Goal: Task Accomplishment & Management: Manage account settings

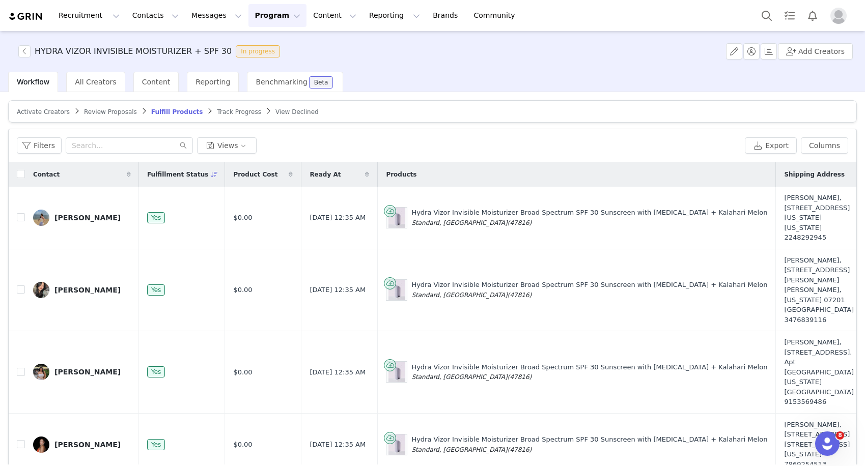
click at [50, 106] on article "Activate Creators Review Proposals Fulfill Products Track Progress View Declined" at bounding box center [432, 111] width 848 height 22
click at [46, 112] on span "Activate Creators" at bounding box center [43, 111] width 53 height 7
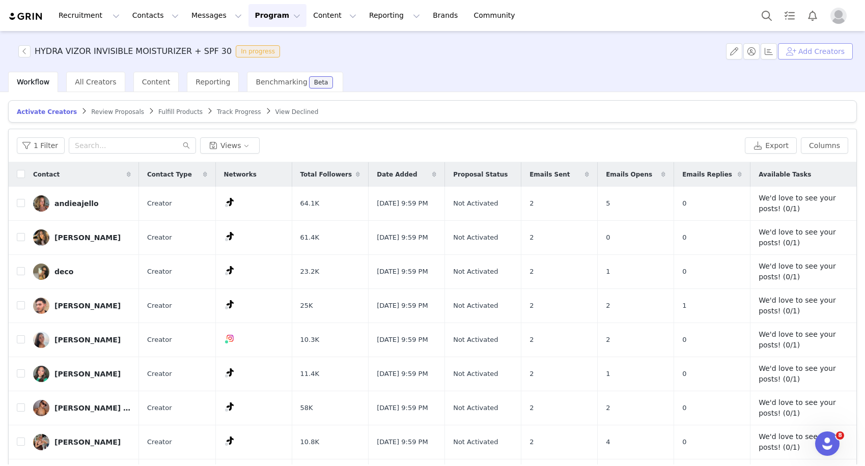
click at [798, 51] on button "Add Creators" at bounding box center [815, 51] width 75 height 16
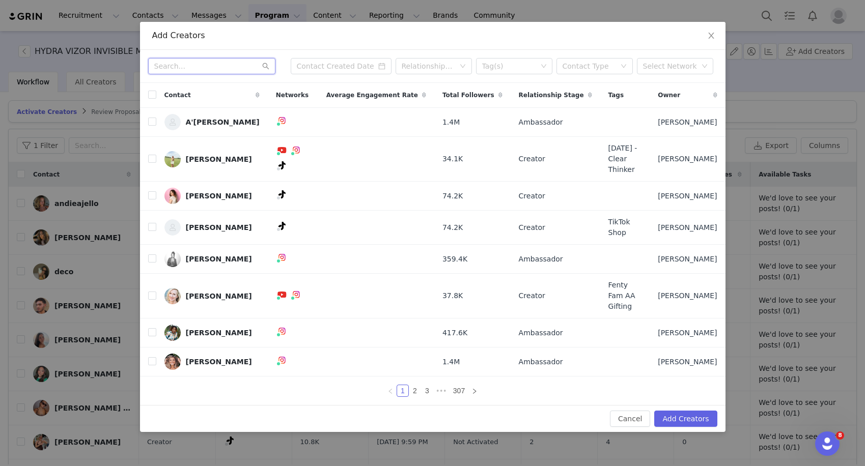
click at [233, 70] on input "text" at bounding box center [211, 66] width 127 height 16
paste input "[EMAIL_ADDRESS][DOMAIN_NAME]"
type input "[EMAIL_ADDRESS][DOMAIN_NAME]"
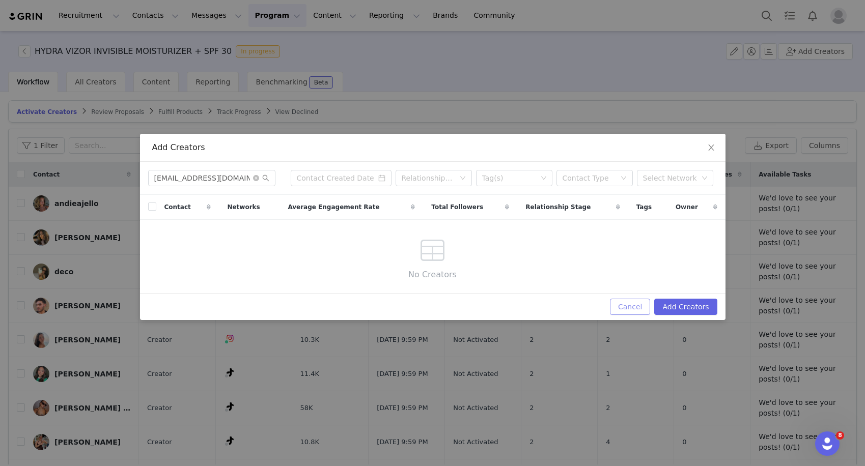
click at [637, 311] on button "Cancel" at bounding box center [630, 307] width 40 height 16
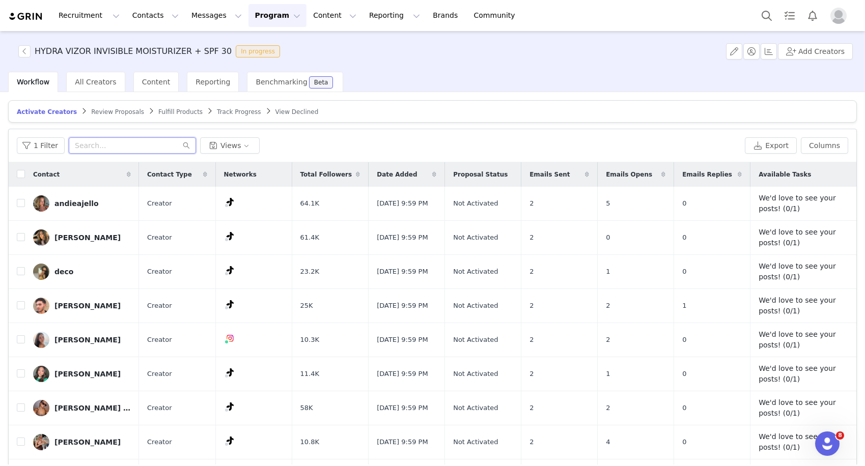
click at [119, 142] on input "text" at bounding box center [132, 145] width 127 height 16
type input "v"
paste input "[EMAIL_ADDRESS][DOMAIN_NAME]"
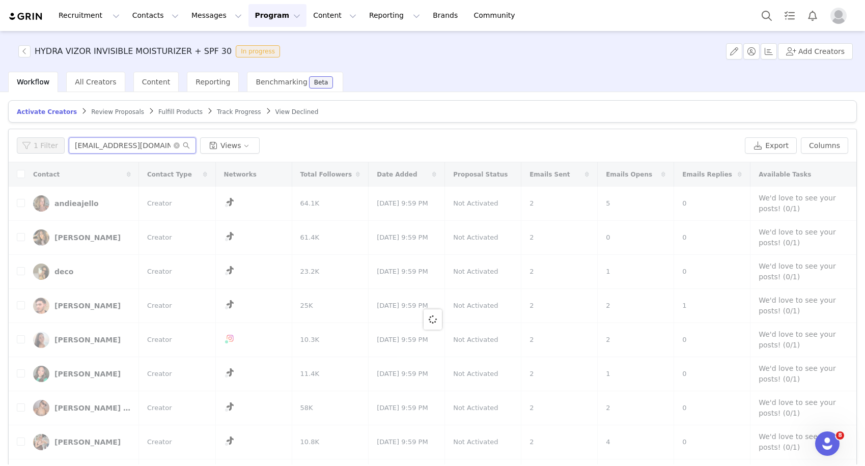
type input "[EMAIL_ADDRESS][DOMAIN_NAME]"
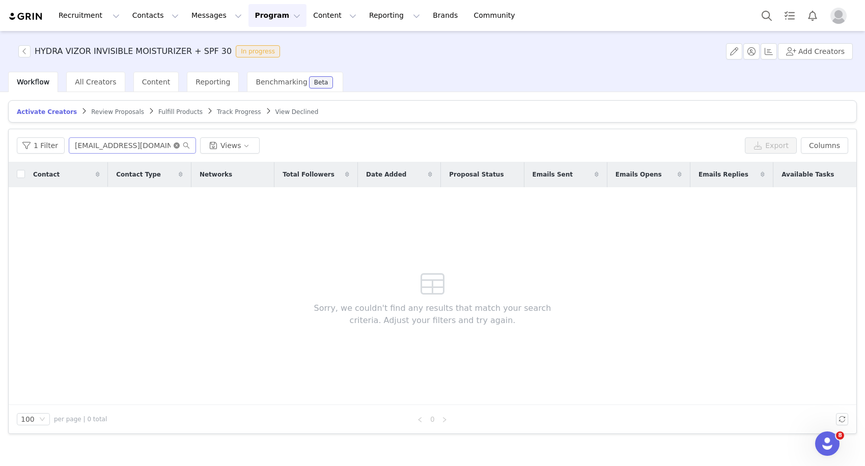
click at [174, 145] on icon "icon: close-circle" at bounding box center [177, 145] width 6 height 6
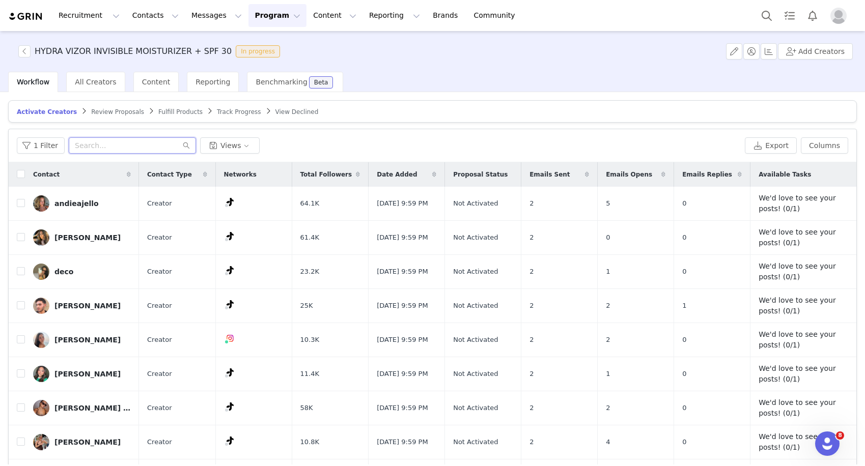
click at [156, 148] on input "text" at bounding box center [132, 145] width 127 height 16
paste input "Bmekween"
type input "Bmekween"
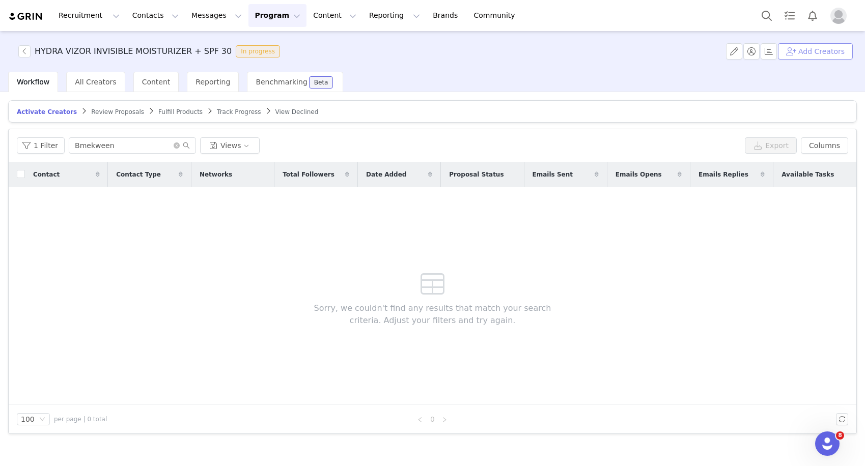
click at [813, 53] on button "Add Creators" at bounding box center [815, 51] width 75 height 16
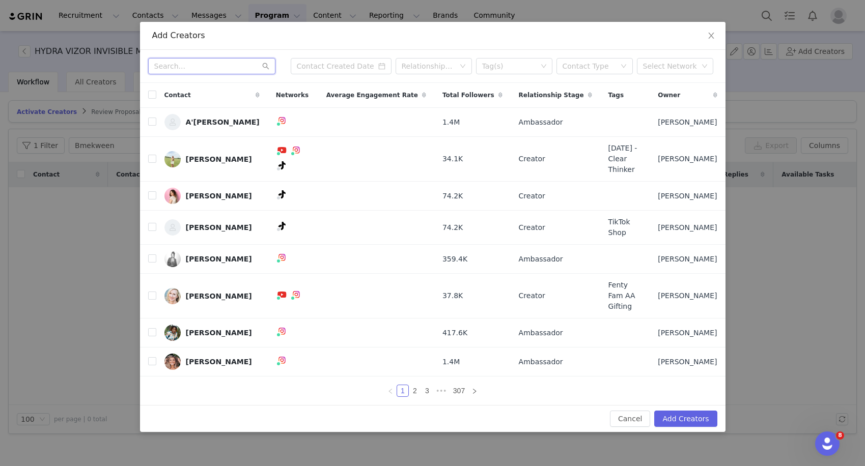
click at [207, 73] on input "text" at bounding box center [211, 66] width 127 height 16
paste input "Bmekween"
type input "Bmekween"
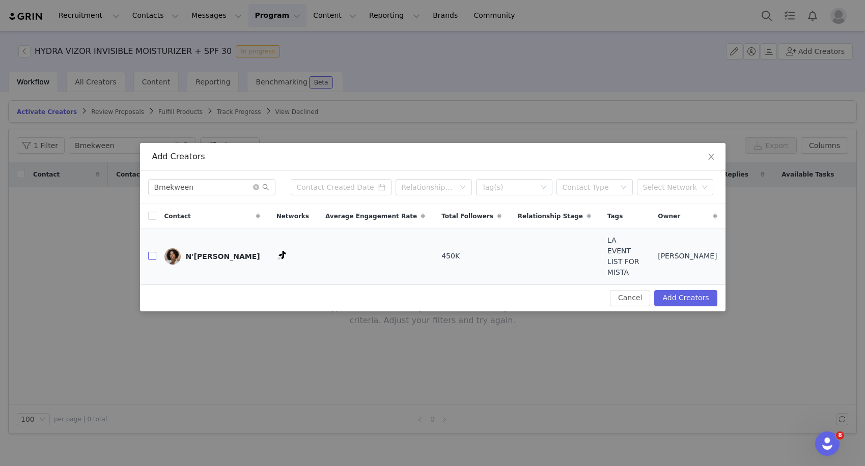
click at [153, 254] on input "checkbox" at bounding box center [152, 256] width 8 height 8
checkbox input "true"
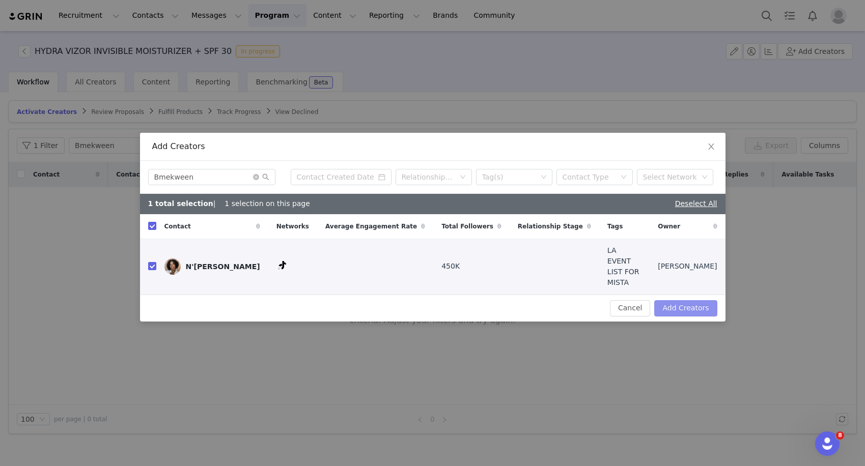
click at [683, 300] on button "Add Creators" at bounding box center [685, 308] width 63 height 16
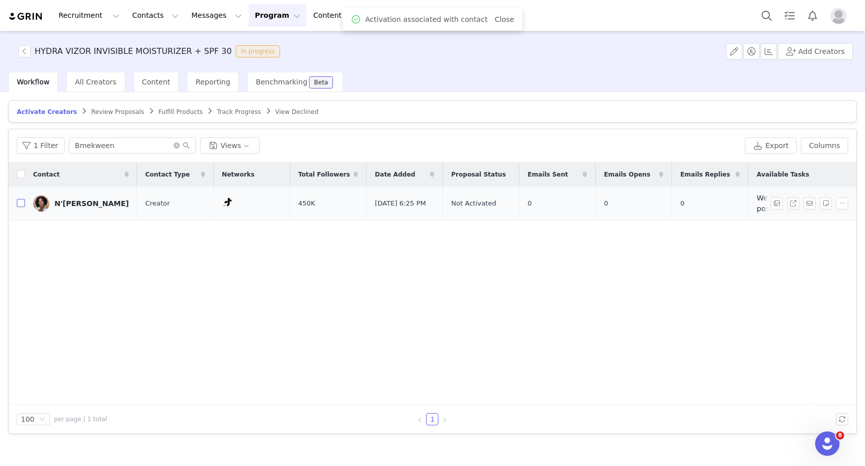
click at [21, 204] on input "checkbox" at bounding box center [21, 203] width 8 height 8
checkbox input "true"
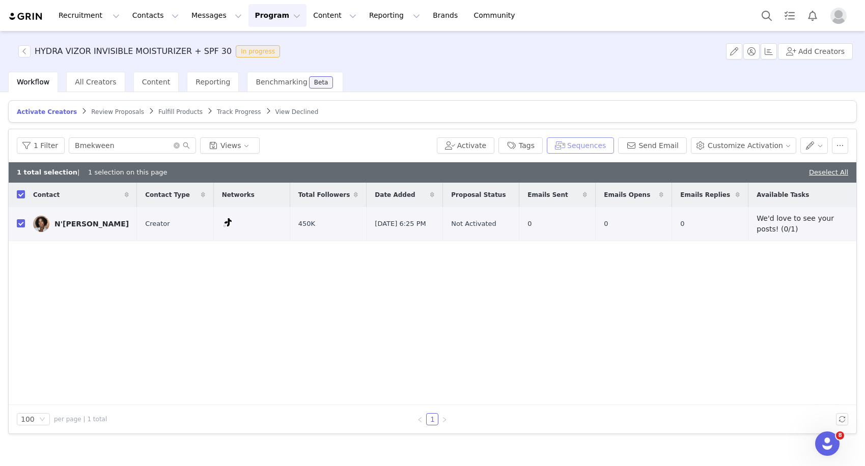
click at [579, 146] on button "Sequences" at bounding box center [580, 145] width 67 height 16
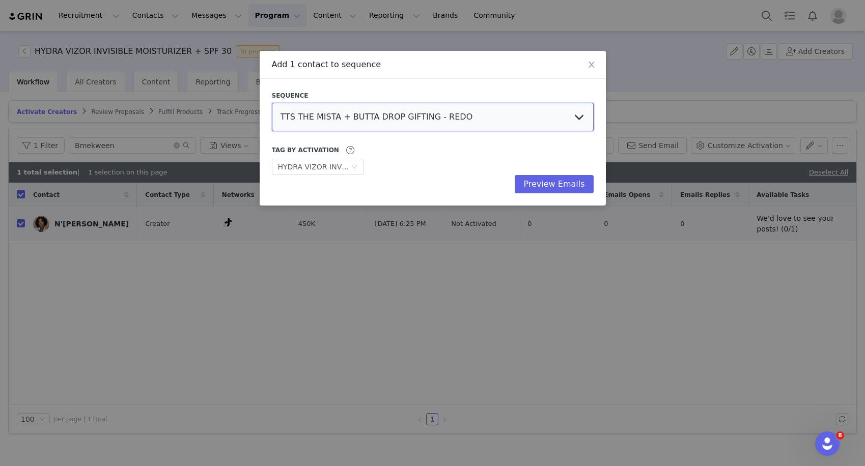
click at [563, 118] on select "TTS THE MISTA + BUTTA DROP GIFTING - REDO TTS THE MISTA + BUTTA DROP GIFTING FB…" at bounding box center [433, 117] width 322 height 28
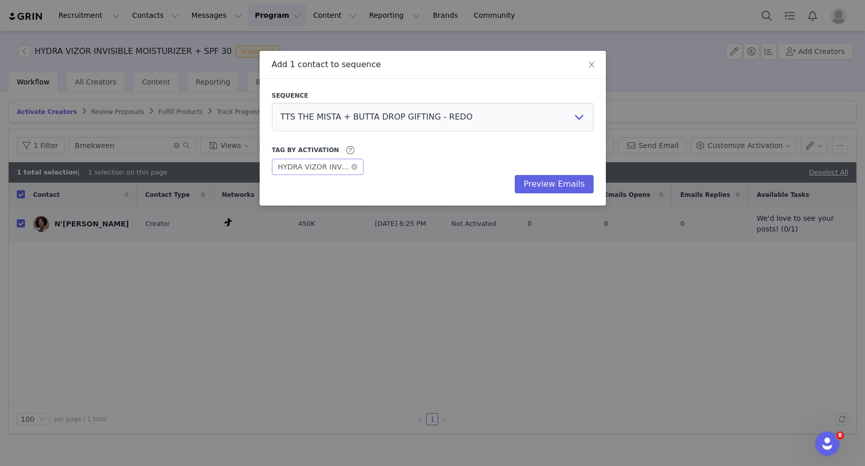
click at [343, 168] on div "HYDRA VIZOR INVISIBLE MOISTURIZER + SPF 30" at bounding box center [314, 166] width 73 height 15
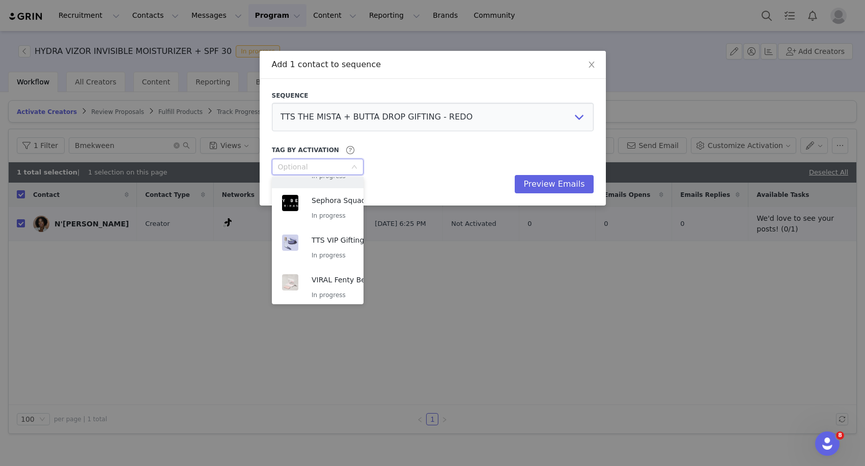
scroll to position [391, 0]
click at [325, 245] on div "TTS VIP Gifting: NEW The Mista + Butta Drop In progress" at bounding box center [367, 245] width 112 height 26
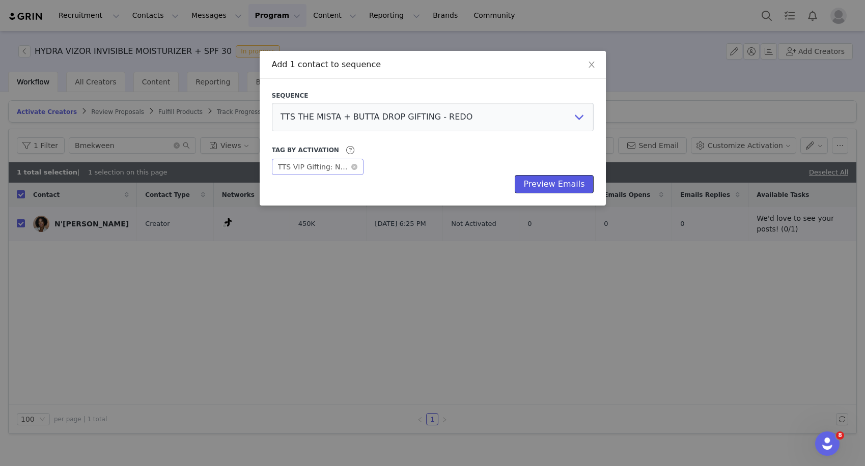
click at [580, 175] on button "Preview Emails" at bounding box center [553, 184] width 78 height 18
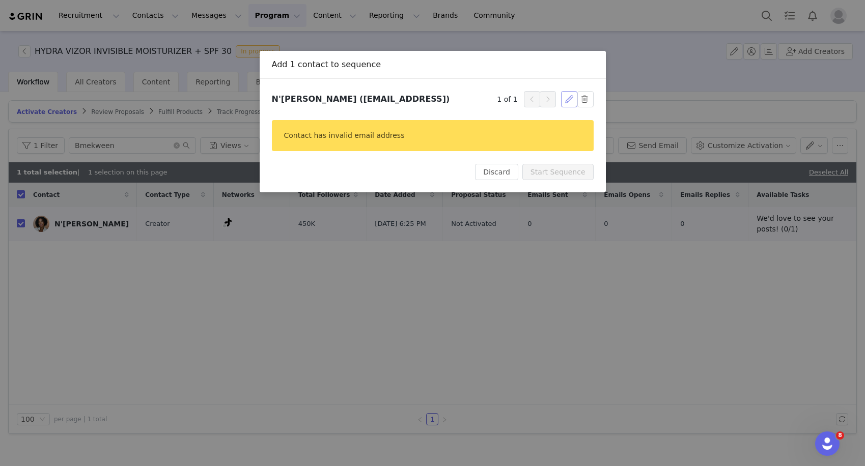
click at [571, 99] on button "button" at bounding box center [569, 99] width 16 height 16
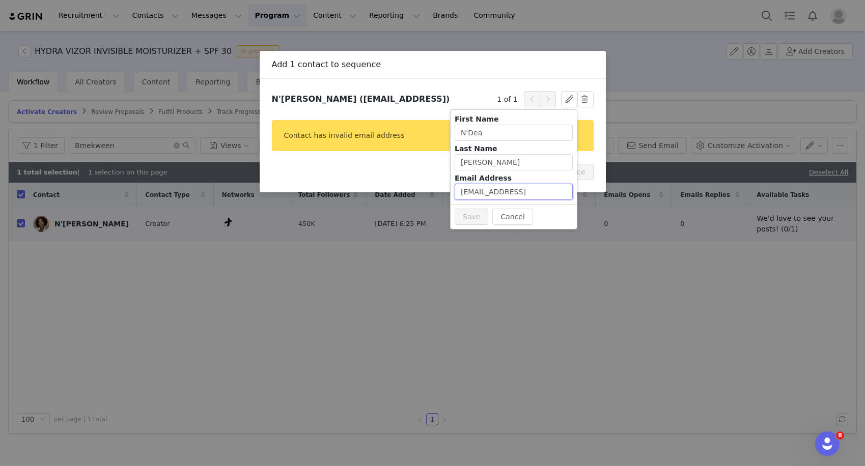
drag, startPoint x: 529, startPoint y: 193, endPoint x: 374, endPoint y: 193, distance: 155.7
click at [374, 193] on body "Recruitment Recruitment Creator Search Curated Lists Landing Pages Web Extensio…" at bounding box center [432, 233] width 865 height 466
paste input "Bmekween"
type input "[EMAIL_ADDRESS][DOMAIN_NAME]"
click at [479, 215] on button "Save" at bounding box center [471, 217] width 34 height 16
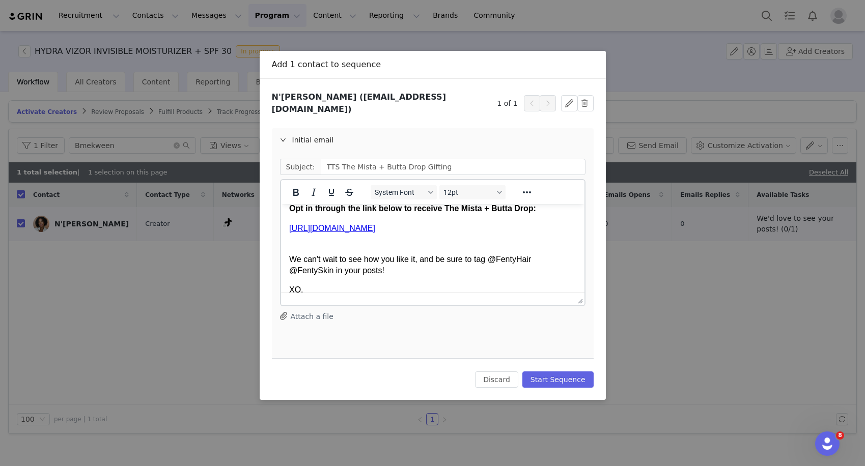
scroll to position [88, 0]
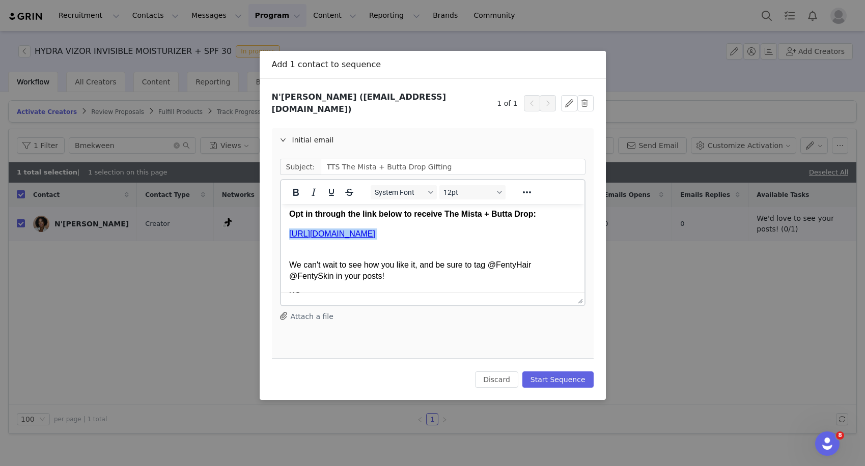
drag, startPoint x: 572, startPoint y: 234, endPoint x: 278, endPoint y: 233, distance: 293.6
click at [280, 233] on html "Hey boo, Introducing the Fenty Beauty Luxe [MEDICAL_DATA] Essentials with The M…" at bounding box center [431, 218] width 303 height 205
copy p "[URL][DOMAIN_NAME]"
click at [565, 372] on button "Start Sequence" at bounding box center [557, 379] width 71 height 16
